Goal: Find specific page/section: Find specific page/section

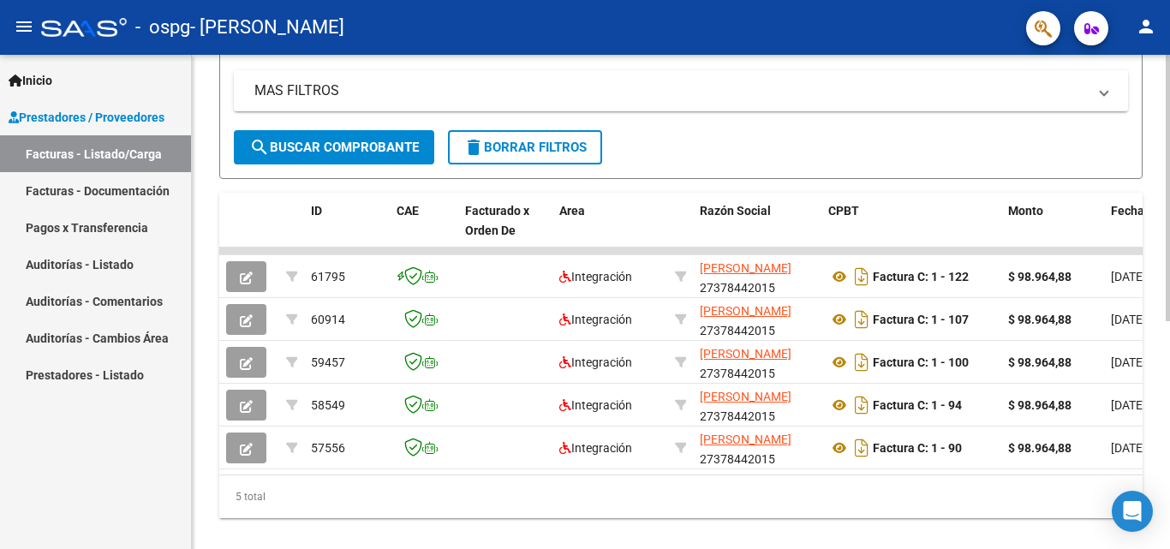
scroll to position [387, 0]
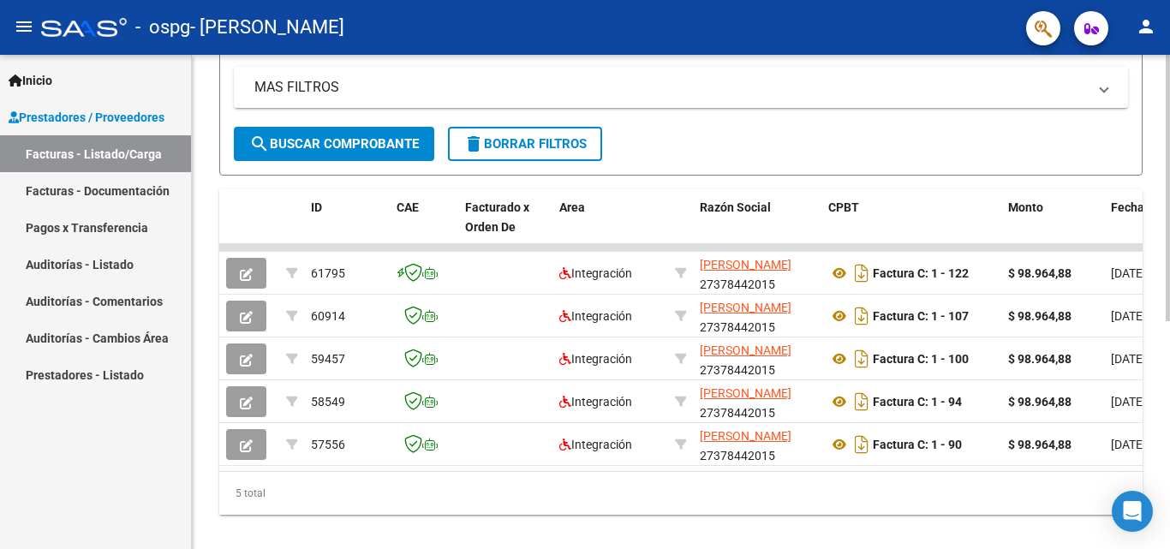
click at [1169, 420] on div at bounding box center [1168, 404] width 4 height 266
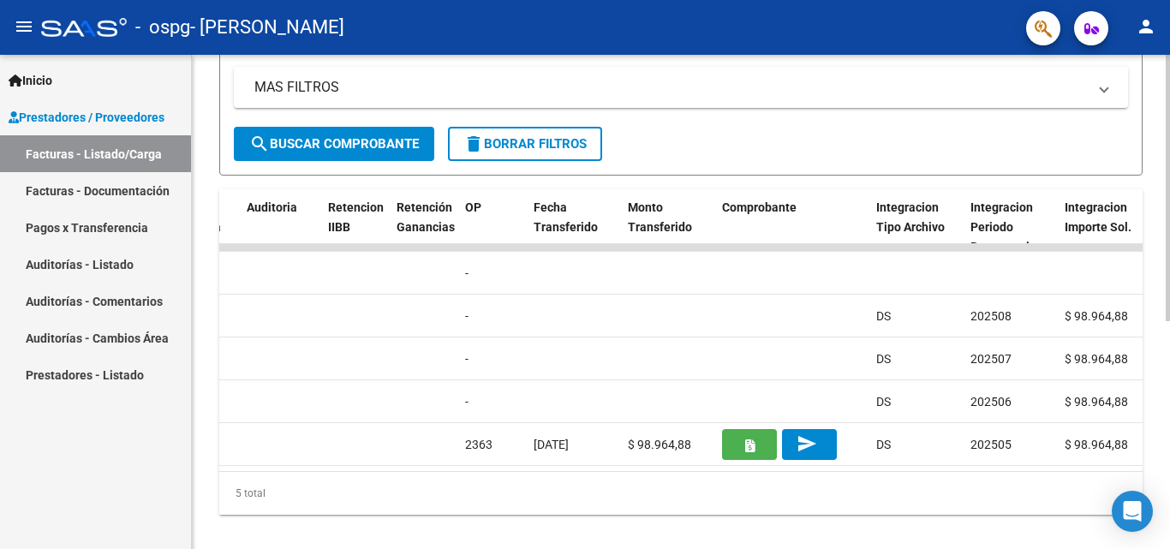
scroll to position [0, 1192]
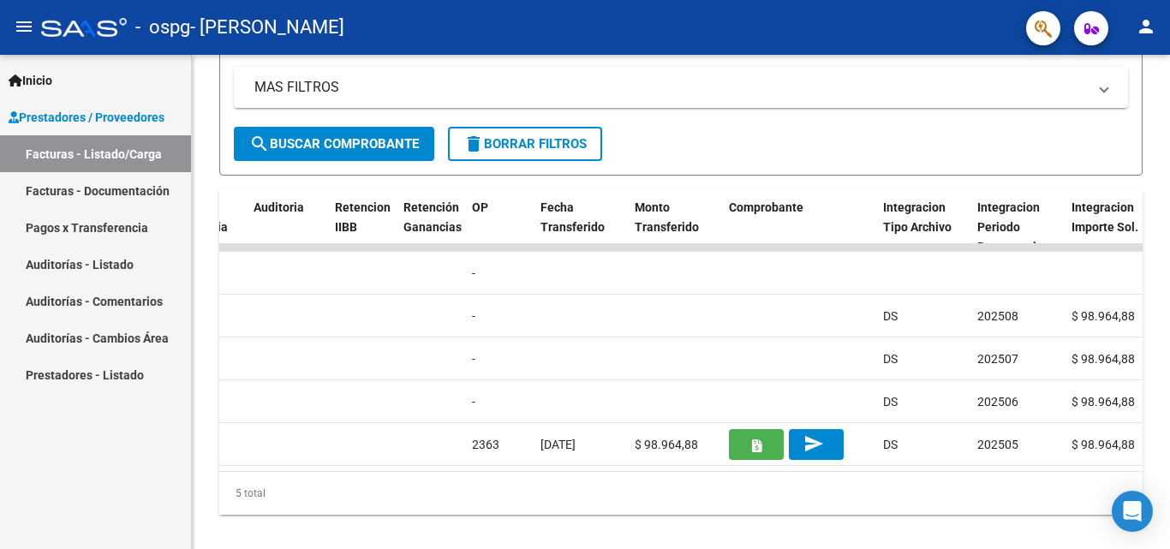
click at [166, 201] on link "Facturas - Documentación" at bounding box center [95, 190] width 191 height 37
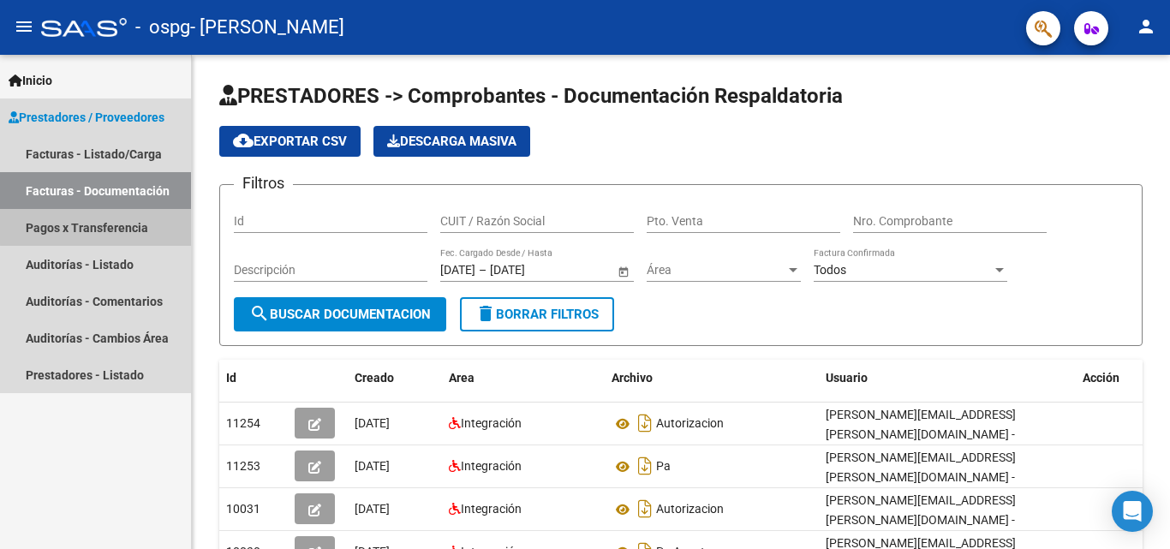
click at [156, 224] on link "Pagos x Transferencia" at bounding box center [95, 227] width 191 height 37
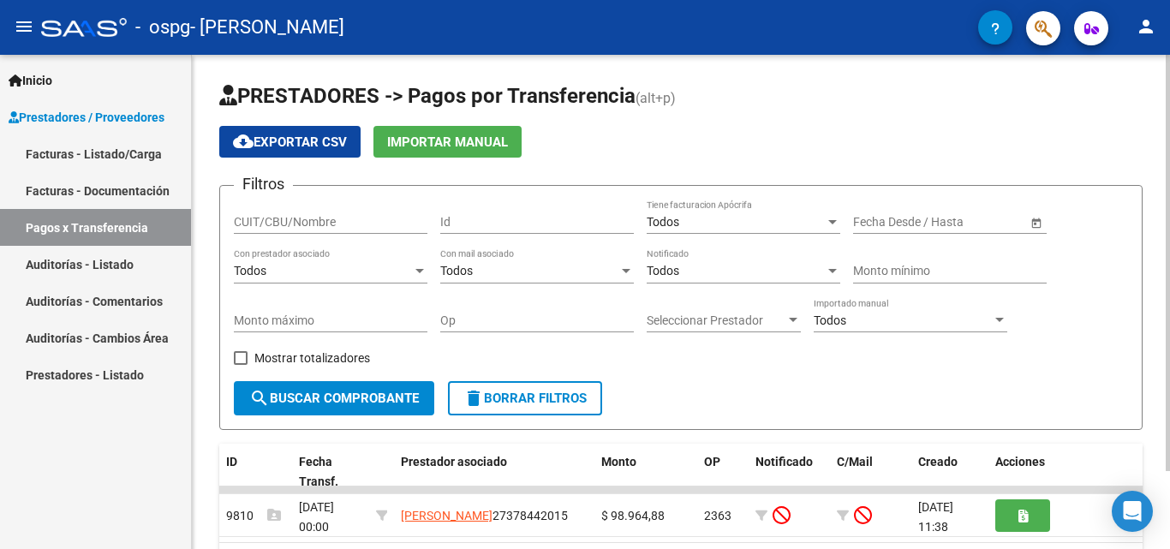
scroll to position [93, 0]
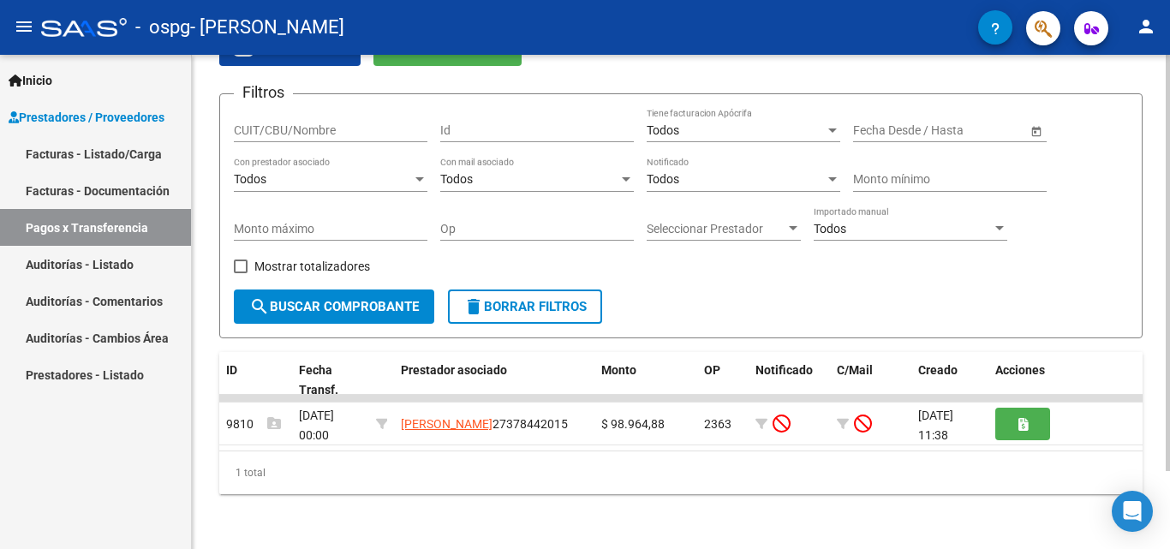
click at [1169, 418] on div at bounding box center [1168, 341] width 4 height 416
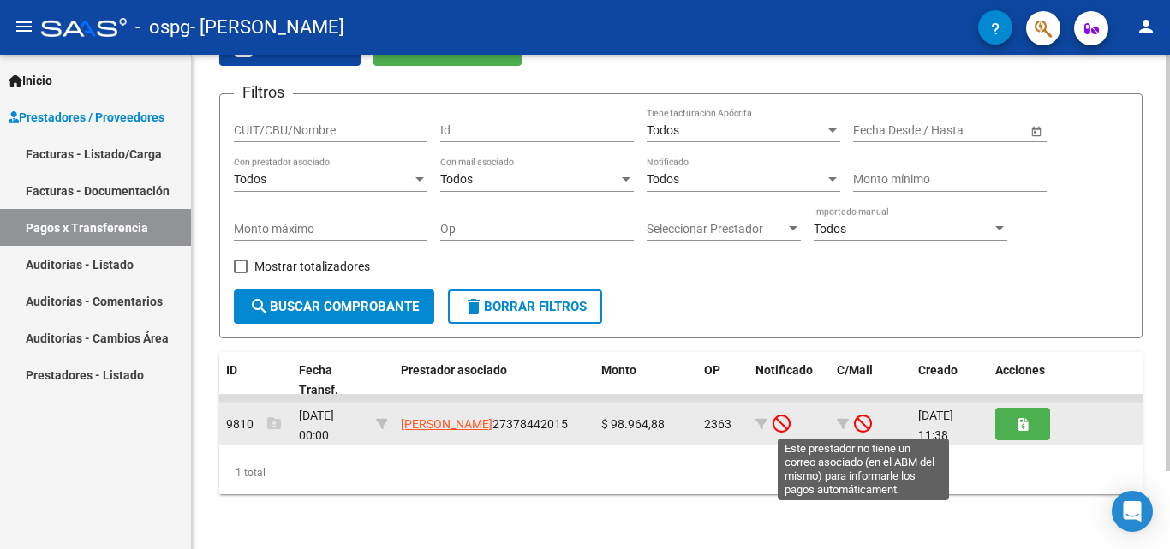
click at [863, 424] on icon at bounding box center [863, 423] width 18 height 19
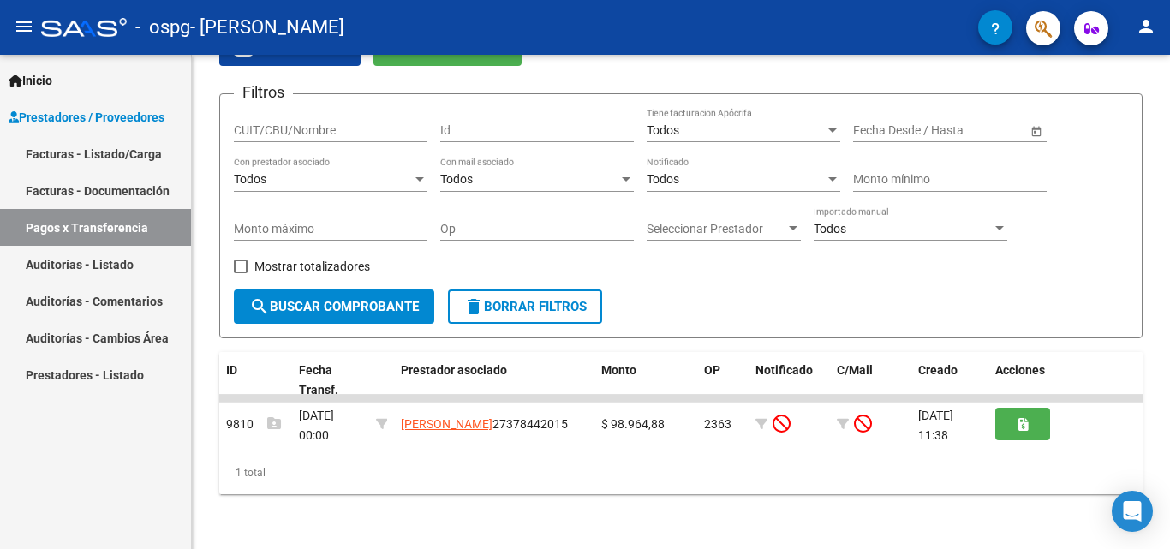
click at [127, 119] on span "Prestadores / Proveedores" at bounding box center [87, 117] width 156 height 19
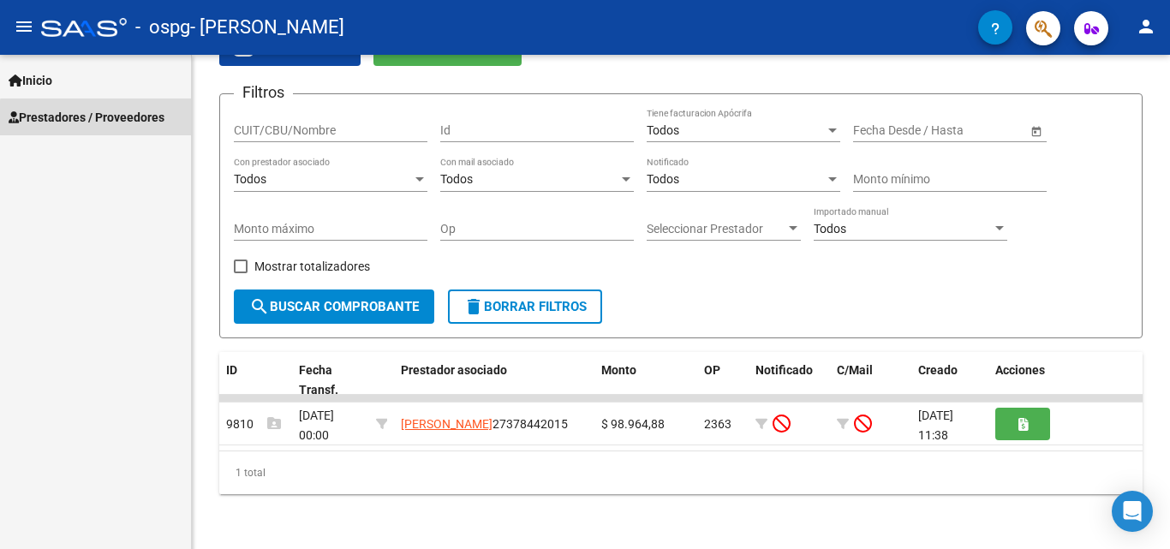
click at [129, 121] on span "Prestadores / Proveedores" at bounding box center [87, 117] width 156 height 19
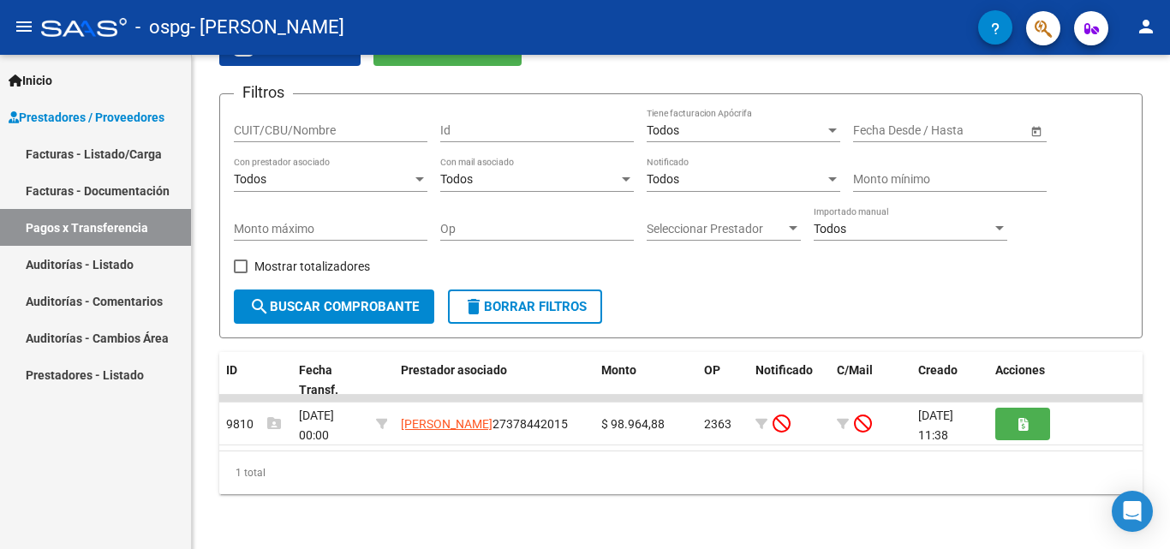
click at [123, 194] on link "Facturas - Documentación" at bounding box center [95, 190] width 191 height 37
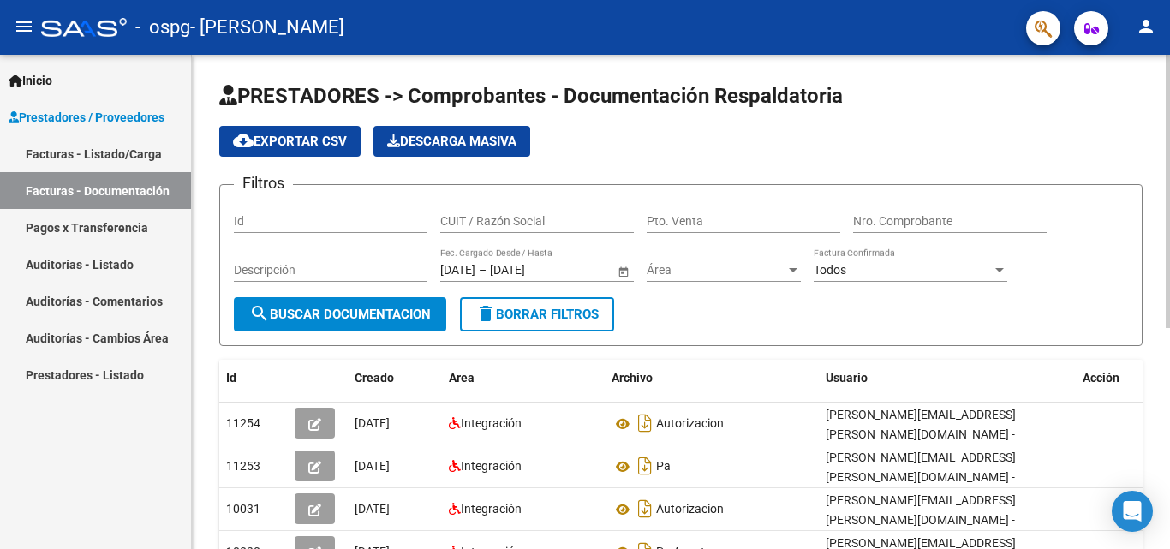
click at [350, 221] on input "Id" at bounding box center [331, 221] width 194 height 15
click at [494, 214] on input "CUIT / Razón Social" at bounding box center [537, 221] width 194 height 15
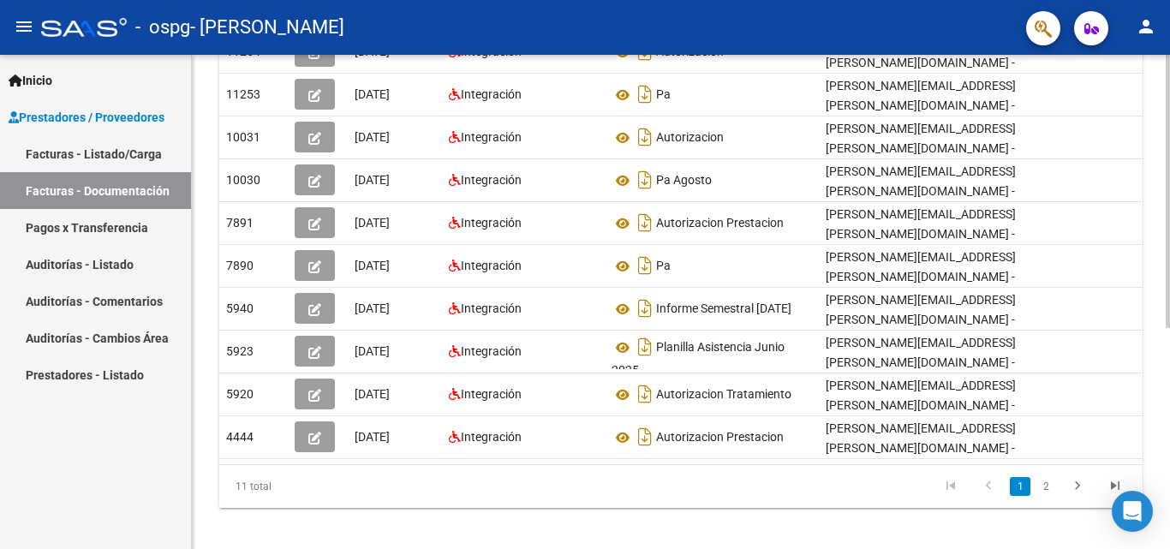
scroll to position [399, 0]
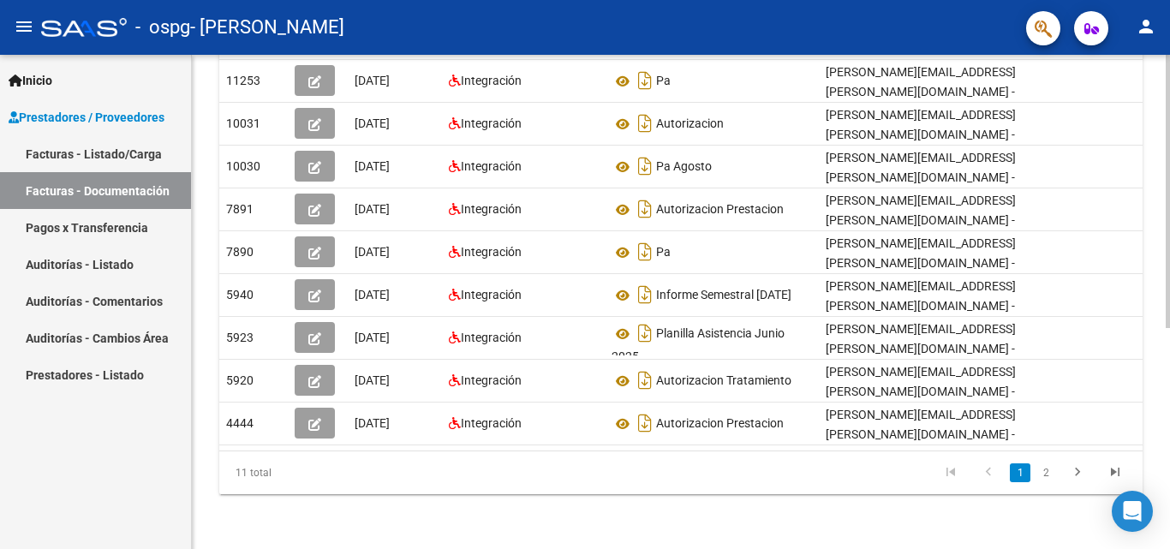
click at [1169, 463] on div at bounding box center [1168, 412] width 4 height 273
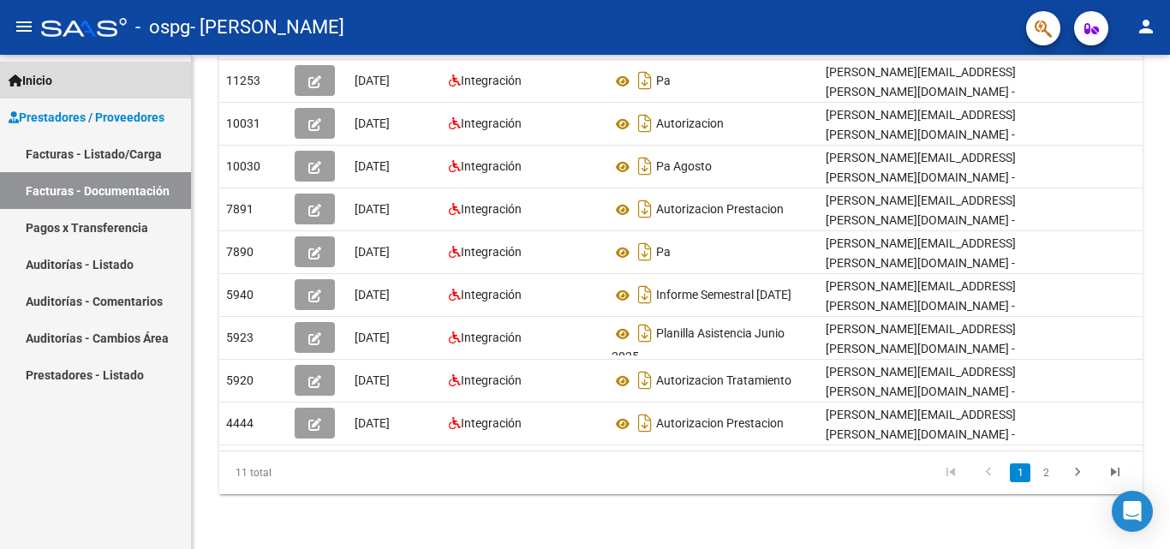
click at [52, 74] on span "Inicio" at bounding box center [31, 80] width 44 height 19
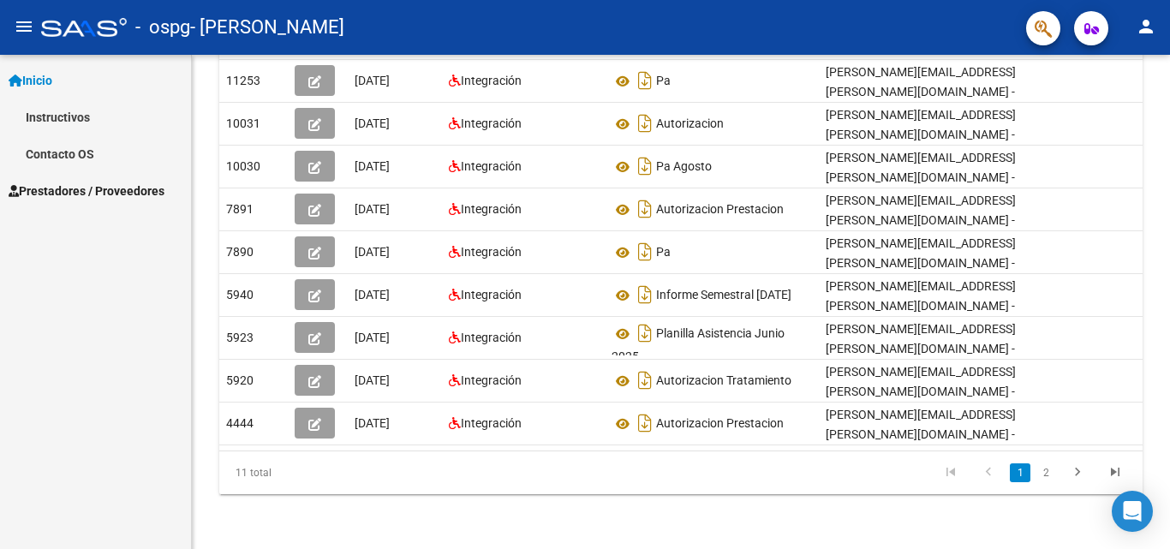
click at [26, 31] on mat-icon "menu" at bounding box center [24, 26] width 21 height 21
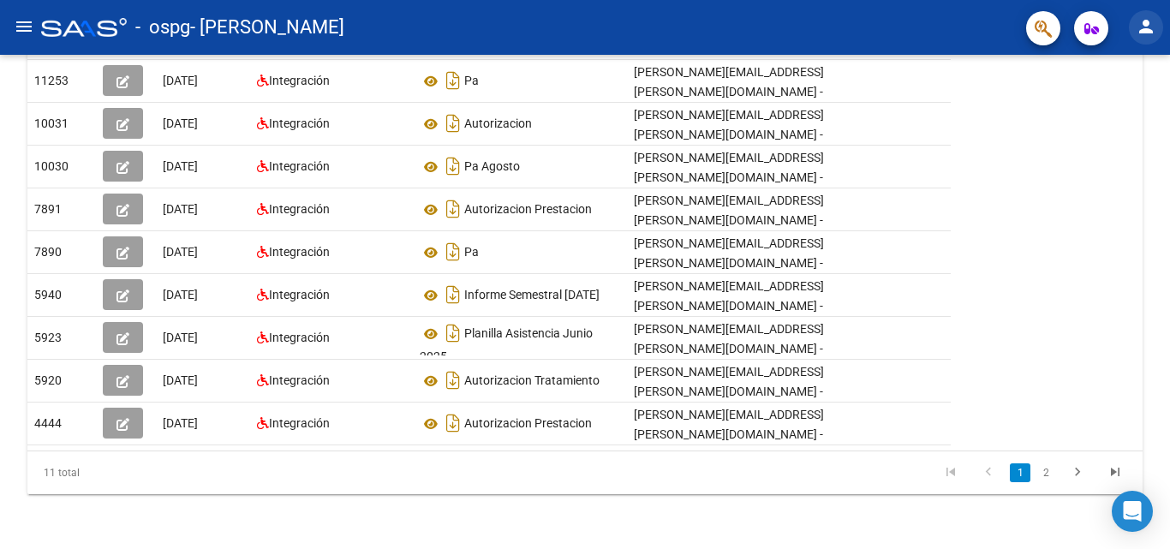
click at [1151, 31] on mat-icon "person" at bounding box center [1146, 26] width 21 height 21
click at [1132, 63] on button "person Mi Perfil" at bounding box center [1111, 71] width 105 height 41
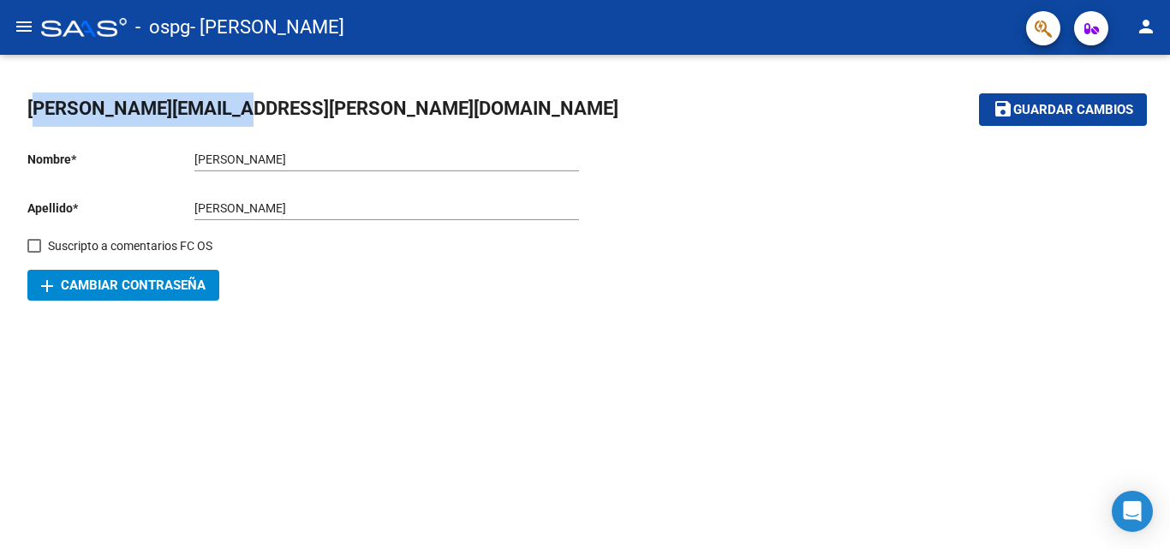
drag, startPoint x: 34, startPoint y: 102, endPoint x: 219, endPoint y: 111, distance: 185.3
click at [219, 111] on span "[PERSON_NAME][EMAIL_ADDRESS][PERSON_NAME][DOMAIN_NAME]" at bounding box center [322, 108] width 591 height 21
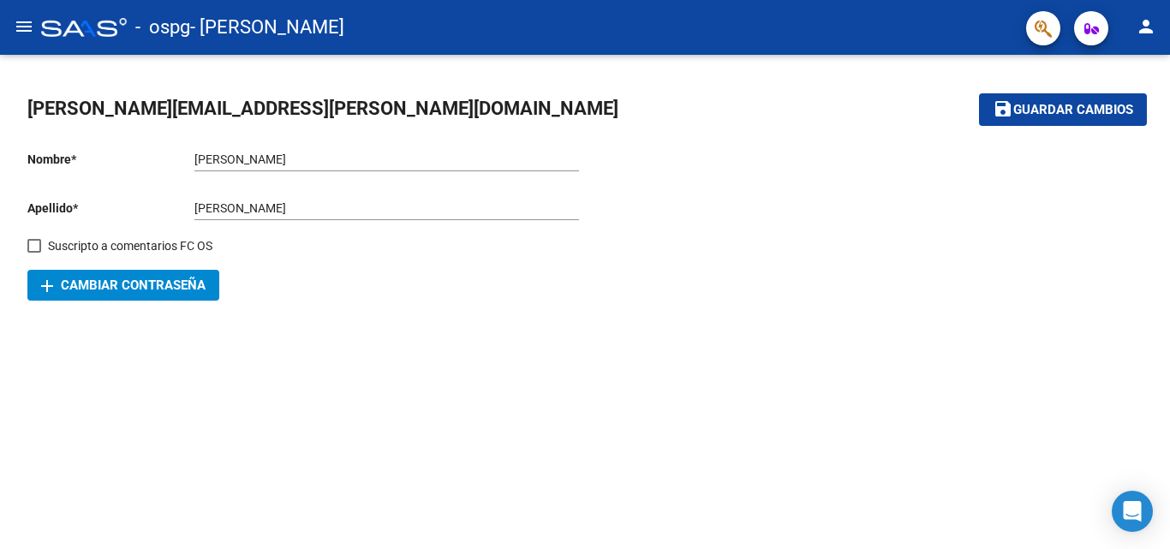
click at [27, 22] on mat-icon "menu" at bounding box center [24, 26] width 21 height 21
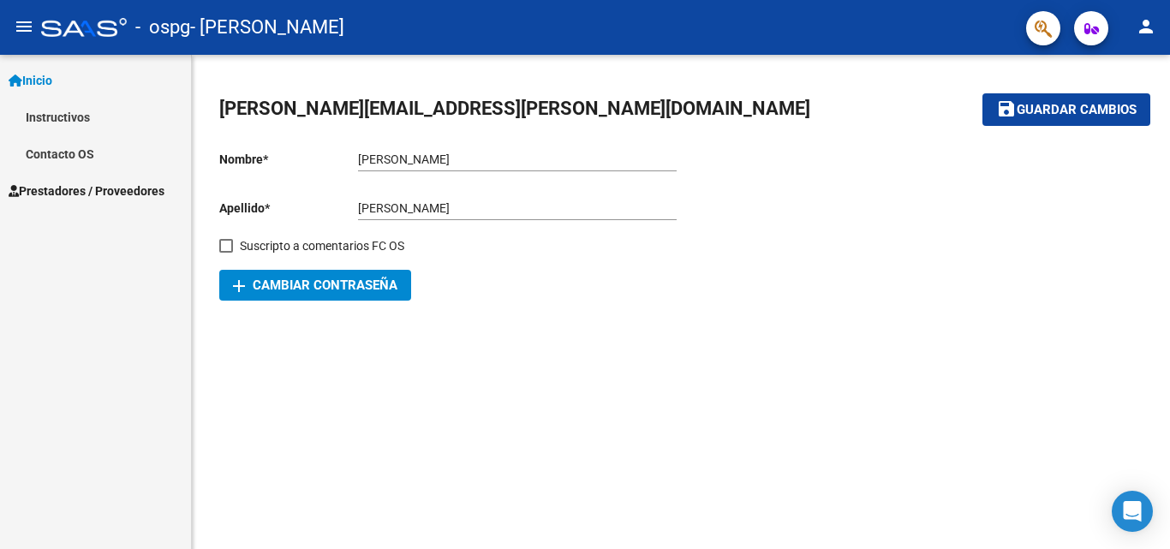
click at [62, 75] on link "Inicio" at bounding box center [95, 80] width 191 height 37
click at [76, 119] on span "Prestadores / Proveedores" at bounding box center [87, 117] width 156 height 19
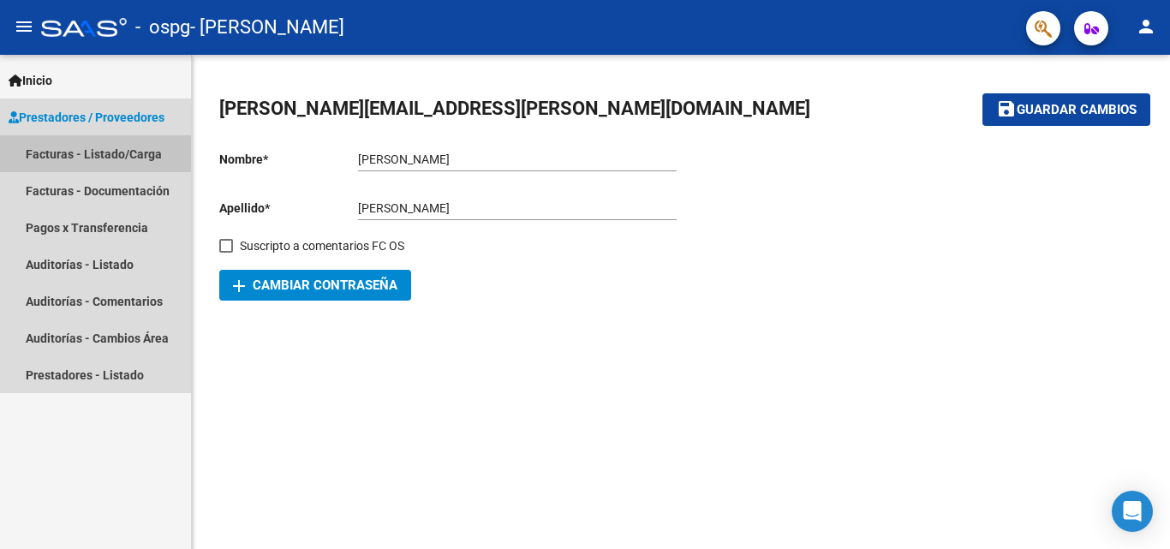
click at [82, 147] on link "Facturas - Listado/Carga" at bounding box center [95, 153] width 191 height 37
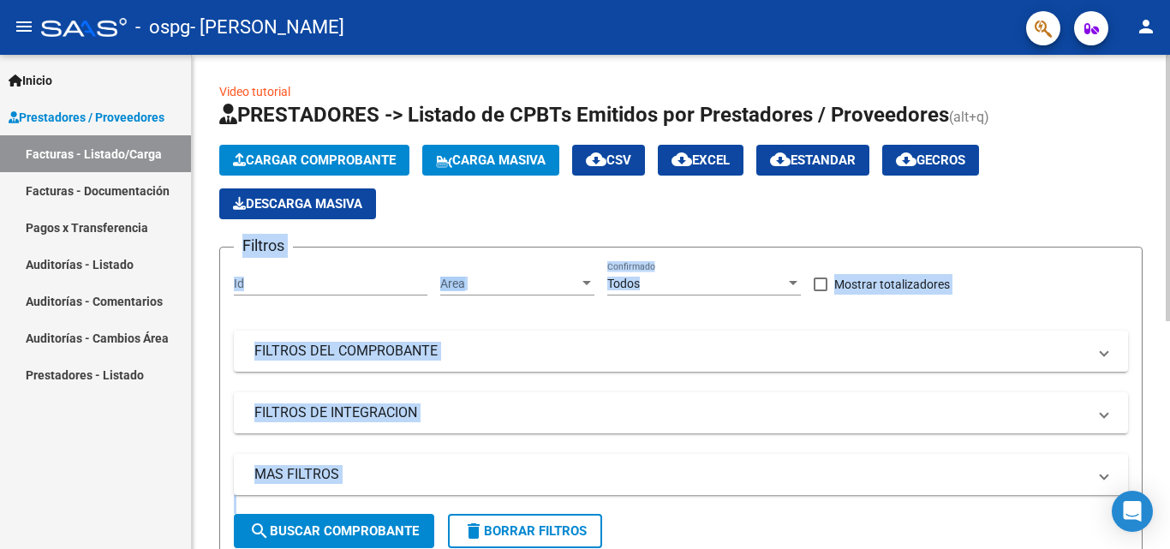
drag, startPoint x: 1164, startPoint y: 199, endPoint x: 1169, endPoint y: 259, distance: 60.2
click at [1169, 259] on div "Video tutorial PRESTADORES -> Listado de CPBTs Emitidos por Prestadores / Prove…" at bounding box center [683, 506] width 983 height 902
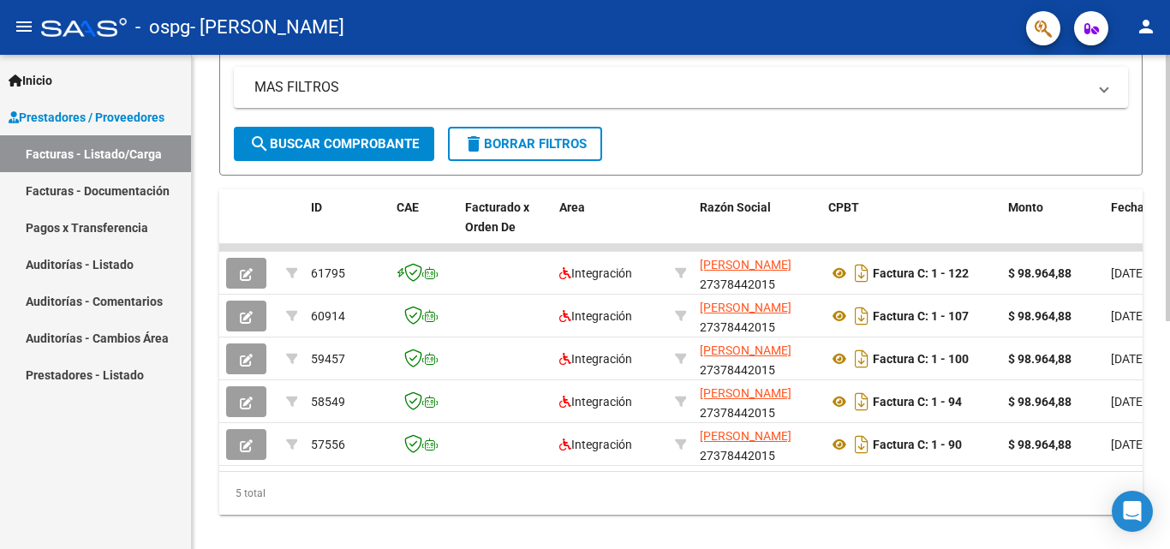
scroll to position [392, 0]
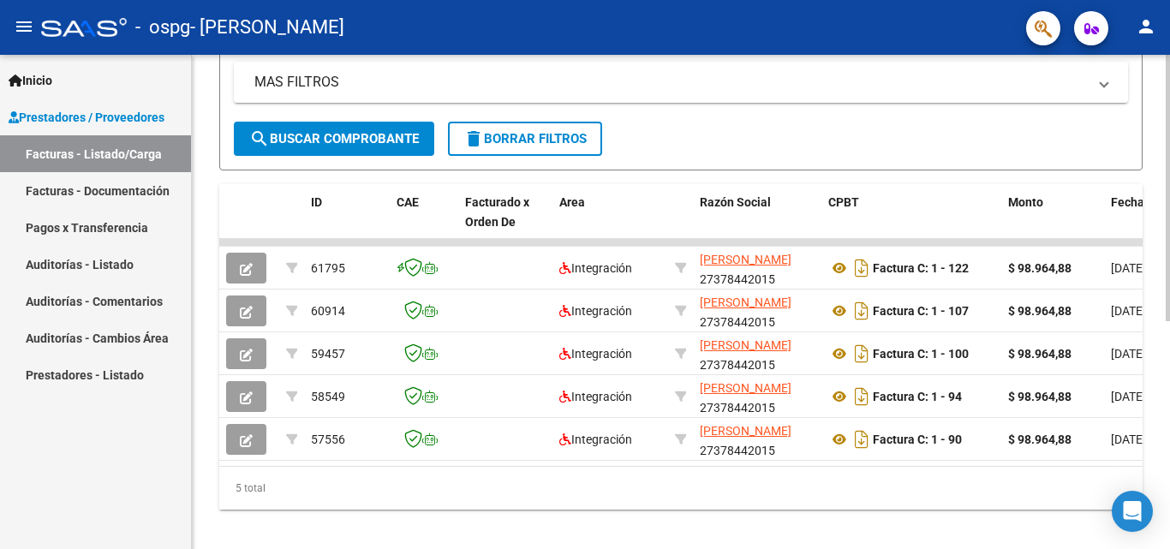
click at [1169, 470] on div at bounding box center [1168, 407] width 4 height 266
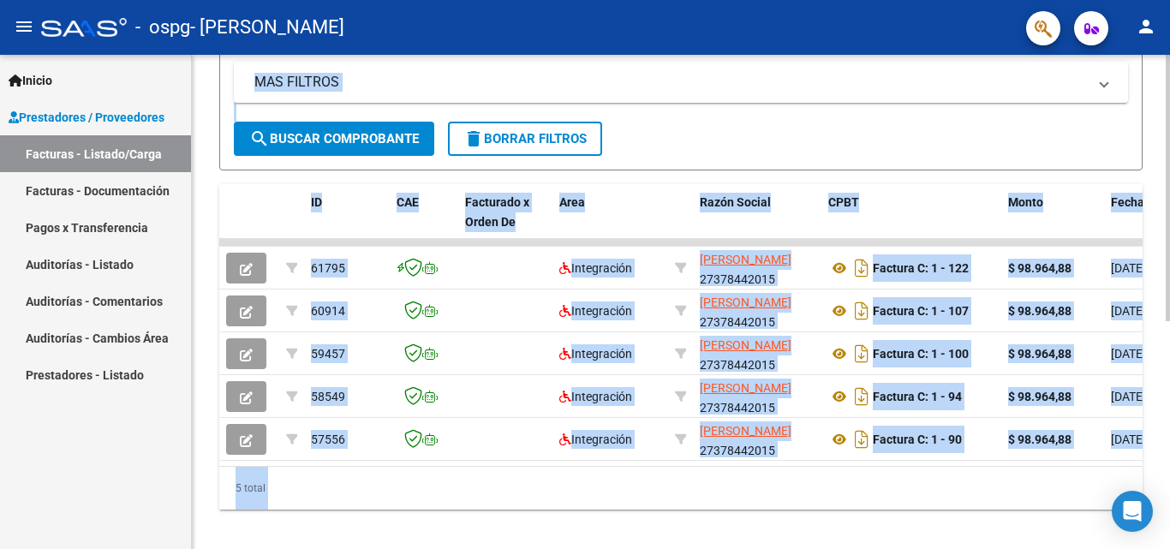
click at [385, 510] on div "5 total" at bounding box center [681, 488] width 924 height 43
